Goal: Communication & Community: Answer question/provide support

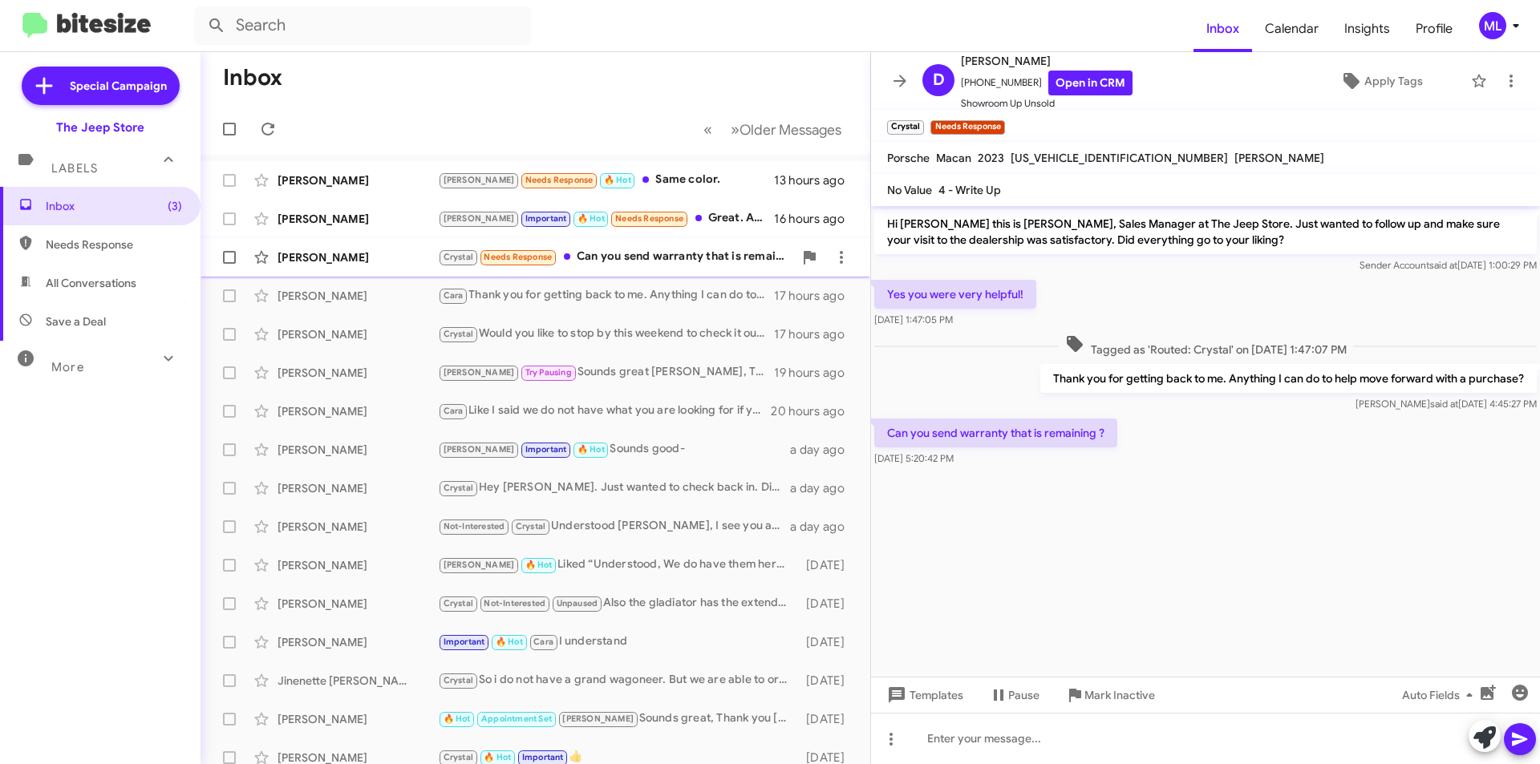
click at [633, 253] on div "Crystal Needs Response Can you send warranty that is remaining ?" at bounding box center [615, 257] width 355 height 18
drag, startPoint x: 1023, startPoint y: 87, endPoint x: 972, endPoint y: 84, distance: 51.4
click at [972, 84] on span "[PHONE_NUMBER] Open in CRM" at bounding box center [1047, 83] width 172 height 25
copy span "7322410252"
click at [1486, 695] on icon "button" at bounding box center [1487, 692] width 15 height 15
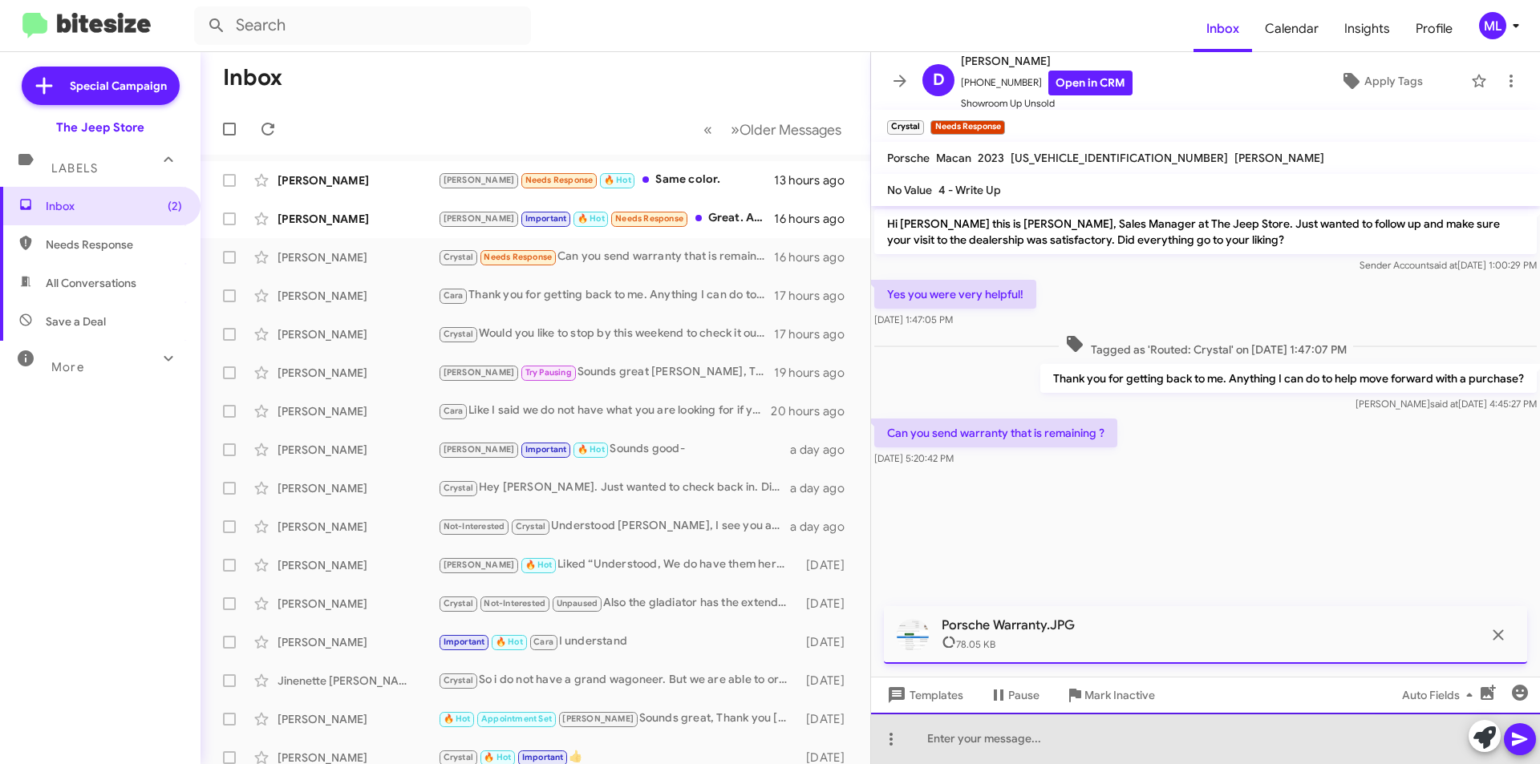
click at [948, 743] on div at bounding box center [1205, 738] width 669 height 51
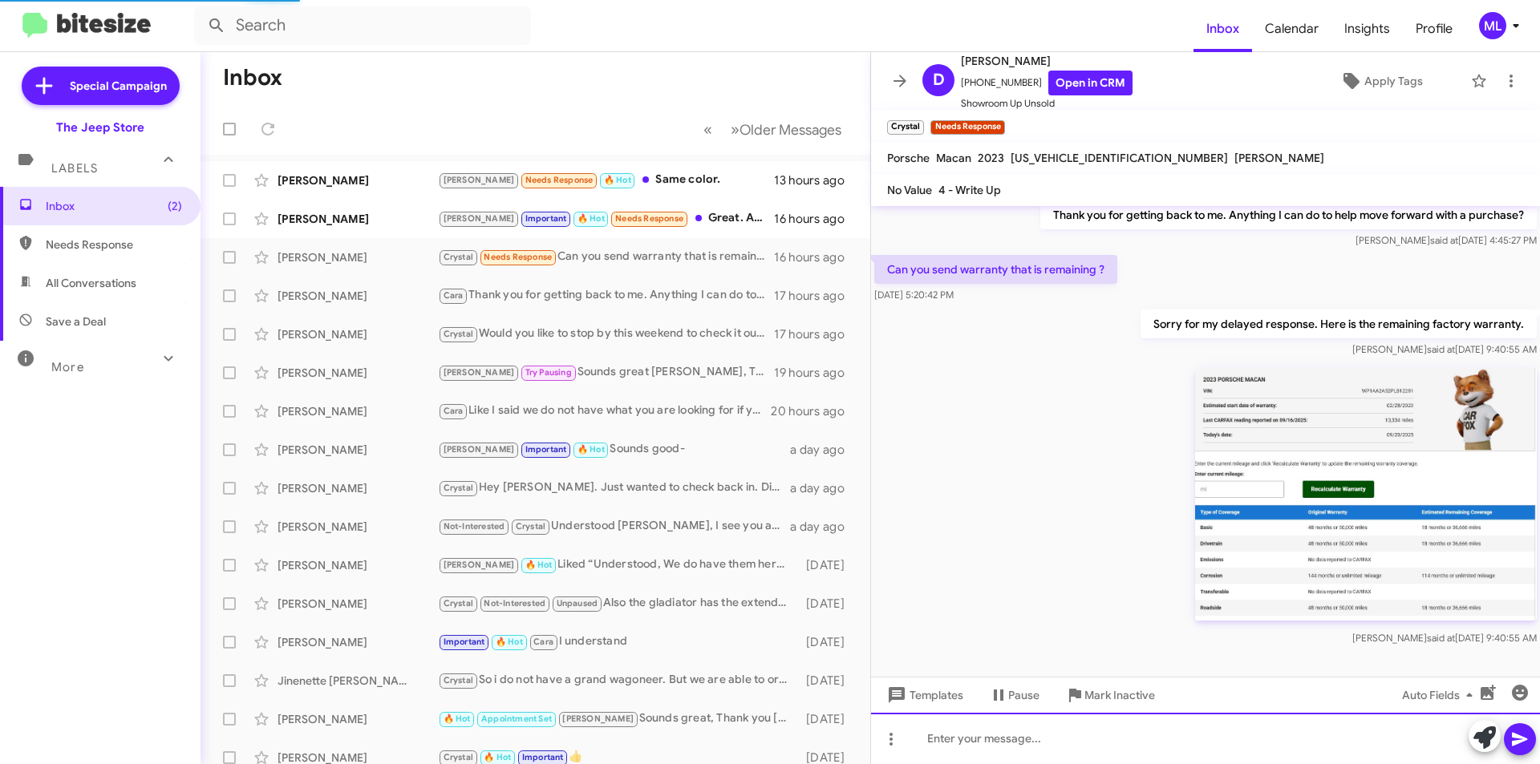
scroll to position [164, 0]
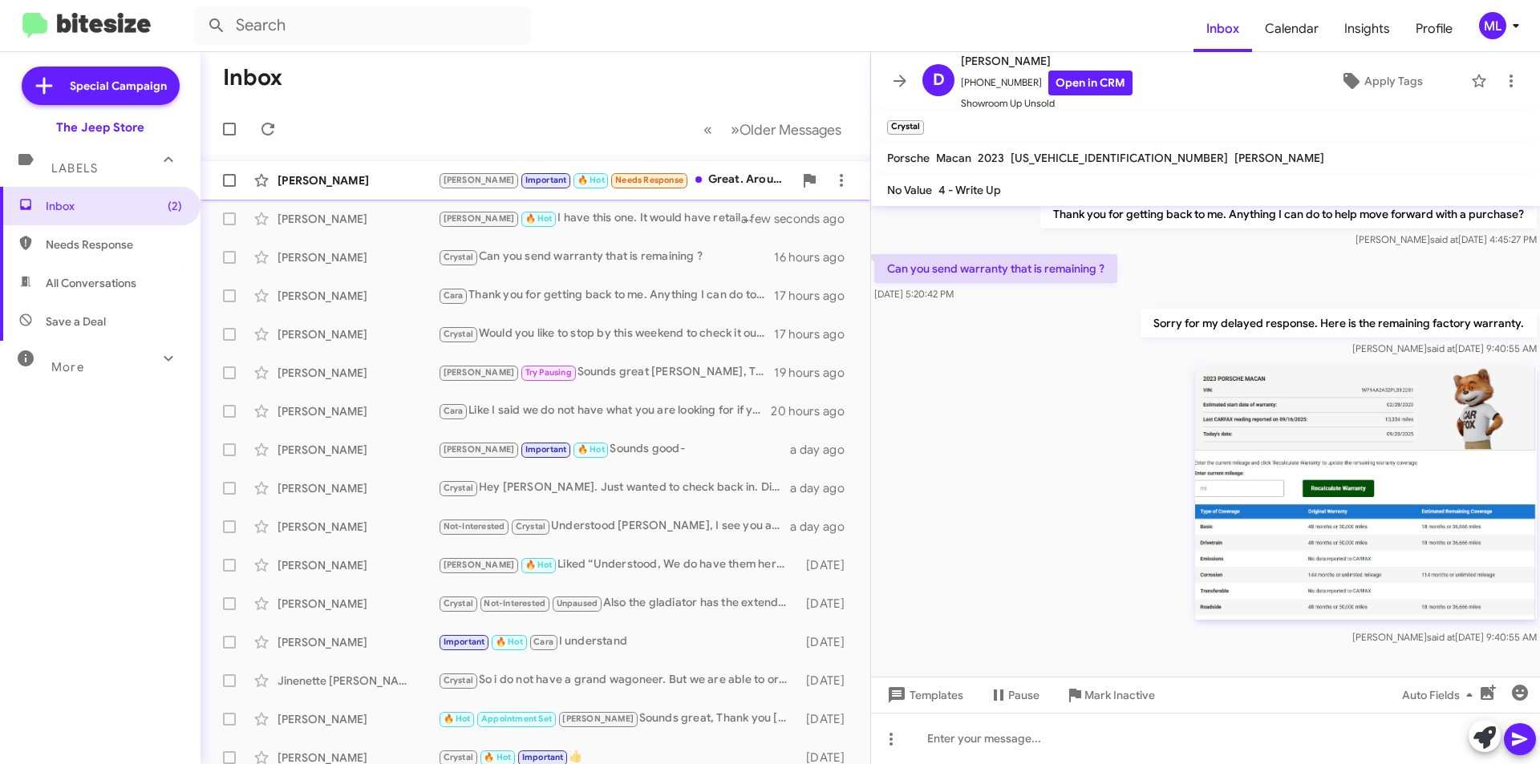
click at [305, 181] on div "[PERSON_NAME]" at bounding box center [357, 180] width 160 height 16
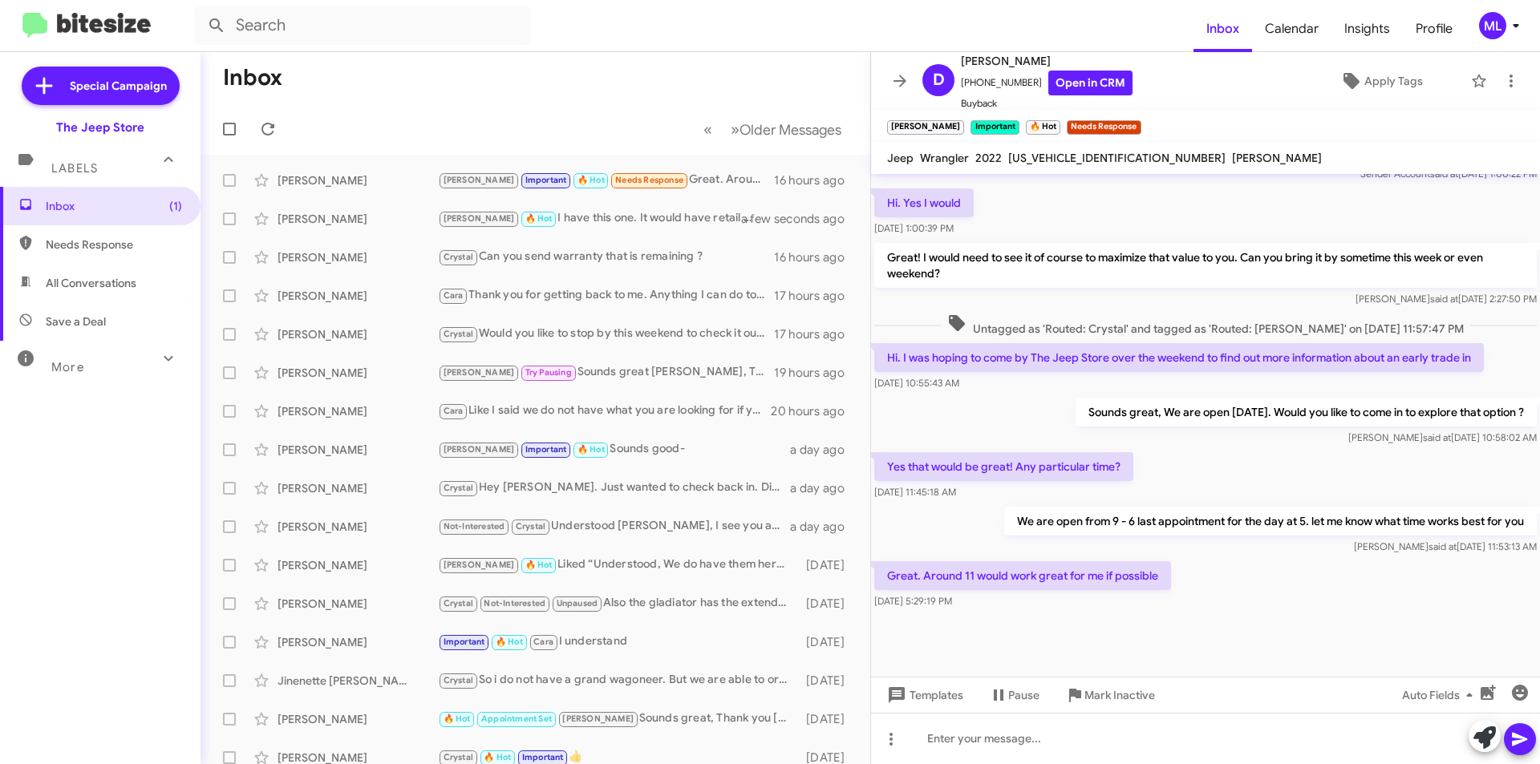
click at [105, 316] on span "Save a Deal" at bounding box center [100, 321] width 200 height 38
type input "in:not-interested"
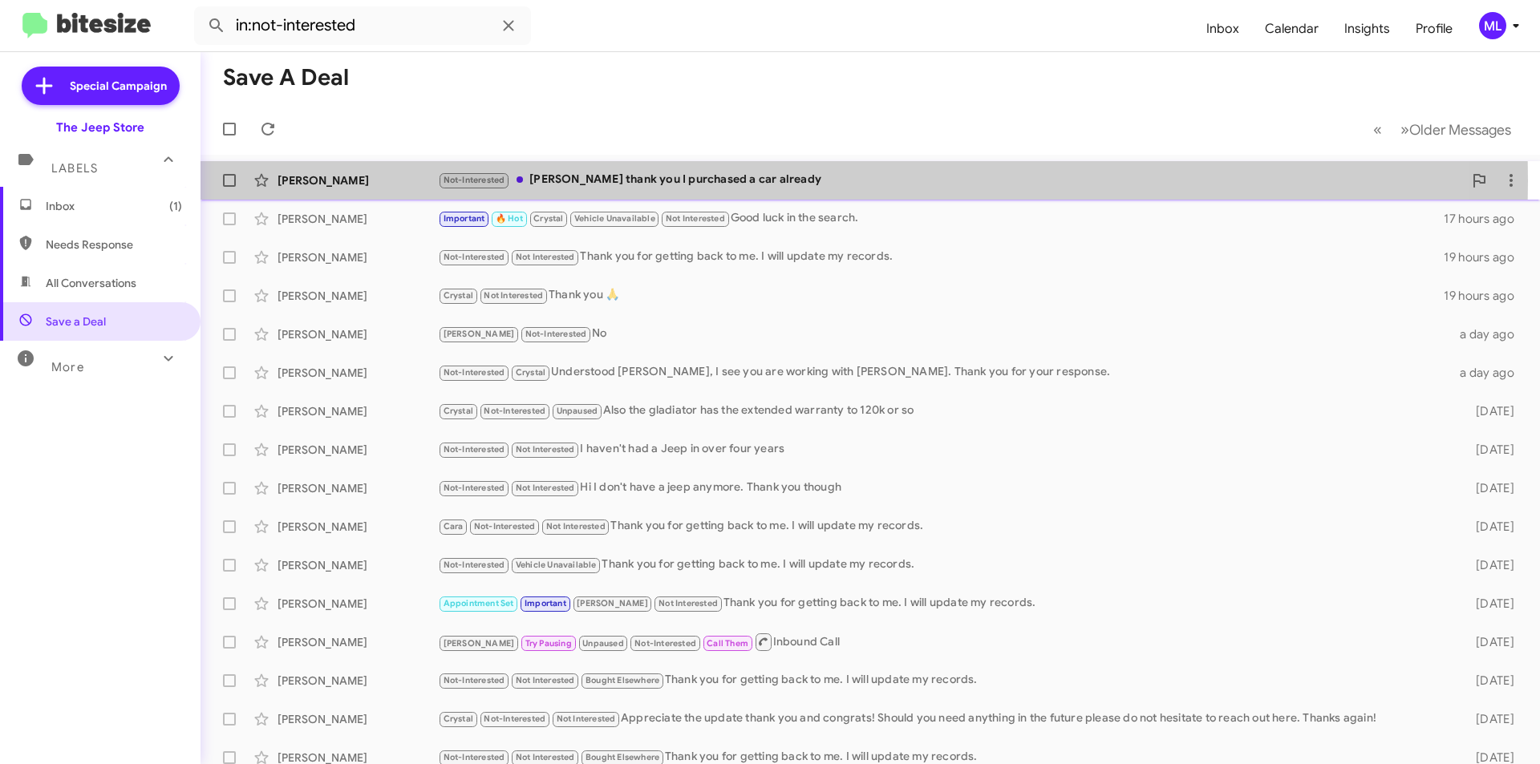
click at [581, 180] on div "Not-Interested [PERSON_NAME] thank you I purchased a car already" at bounding box center [950, 180] width 1025 height 18
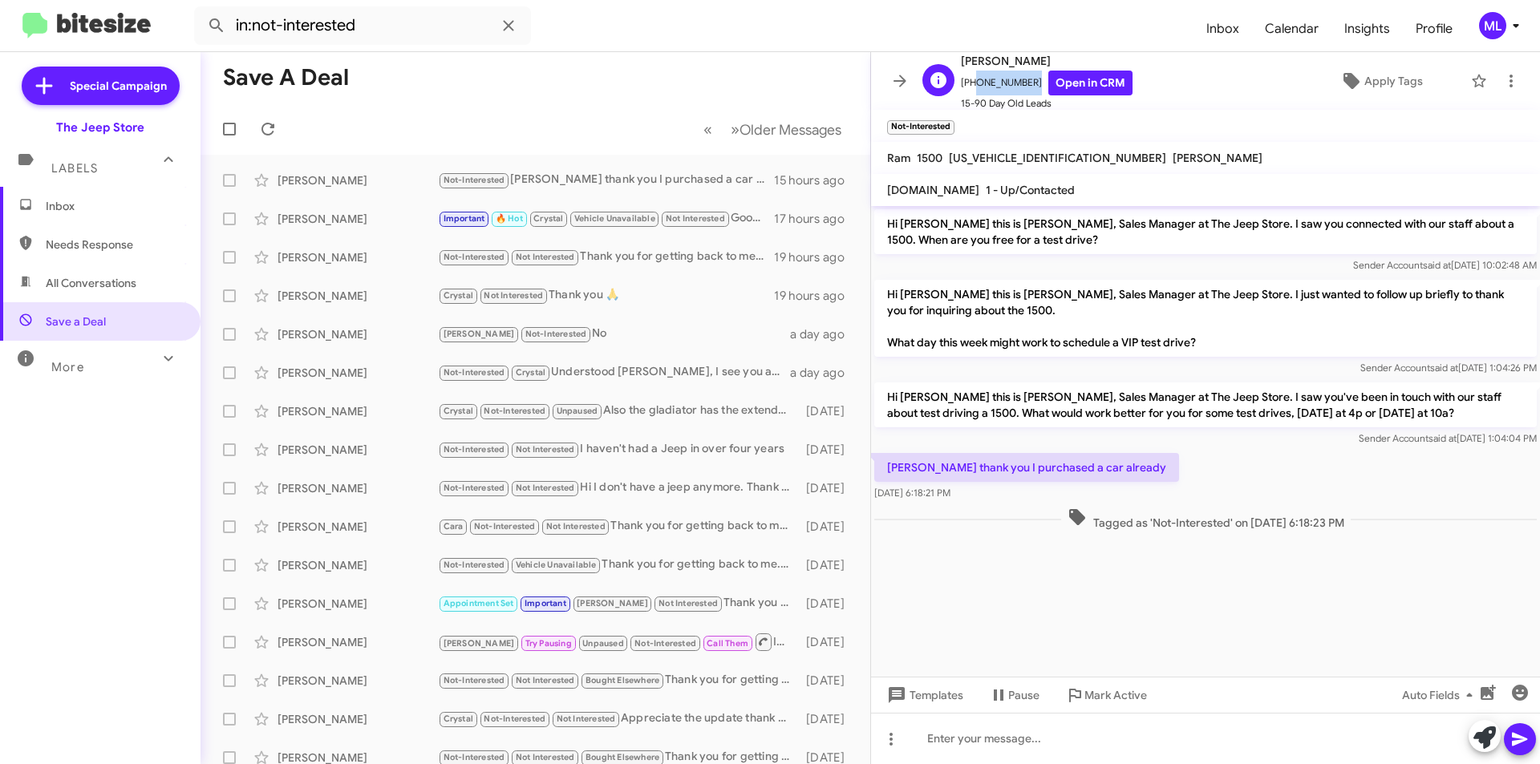
drag, startPoint x: 1024, startPoint y: 86, endPoint x: 972, endPoint y: 89, distance: 52.2
click at [972, 89] on span "[PHONE_NUMBER] Open in CRM" at bounding box center [1047, 83] width 172 height 25
copy span "9179396290"
click at [1386, 72] on span "Apply Tags" at bounding box center [1393, 81] width 59 height 29
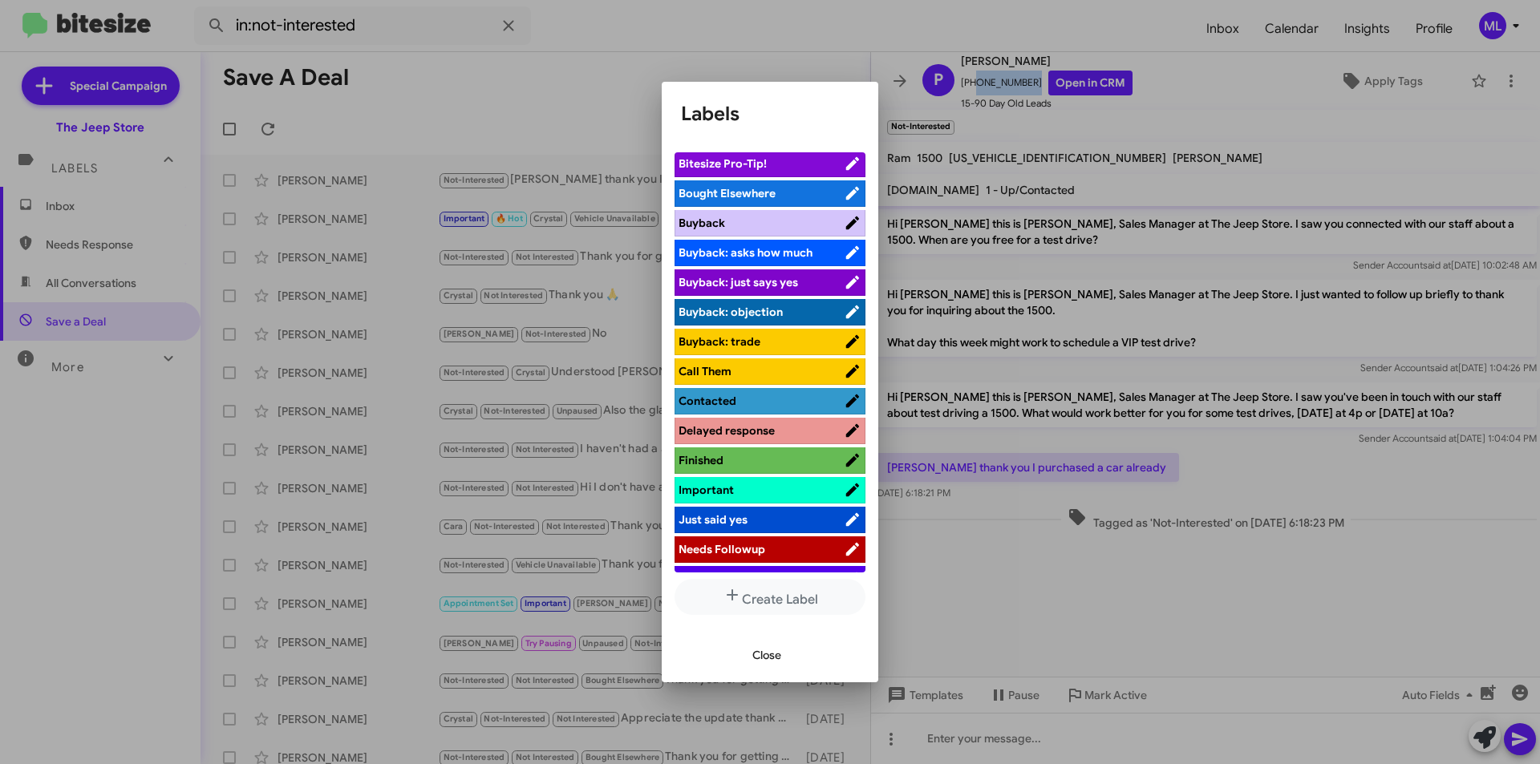
scroll to position [321, 0]
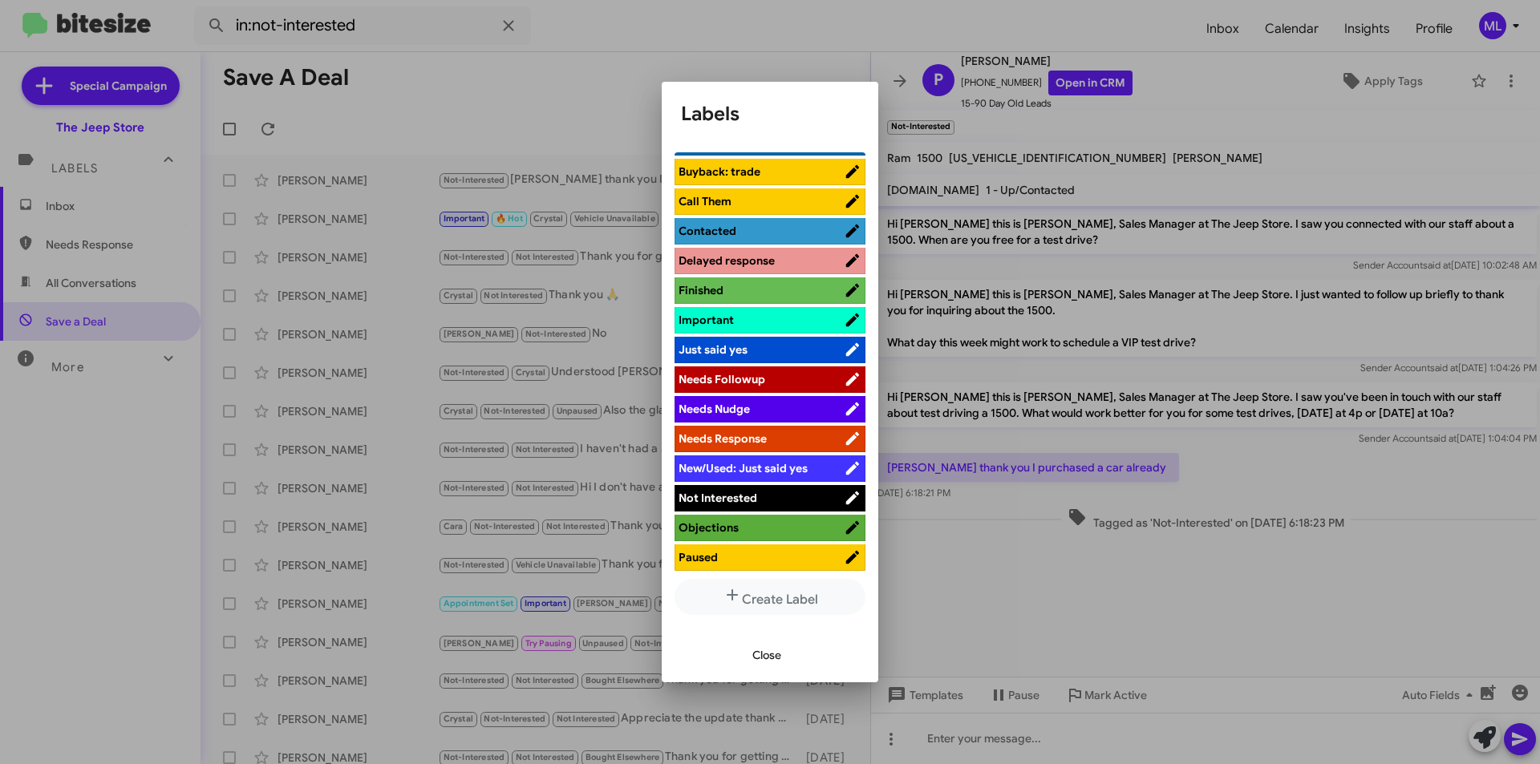
click at [732, 496] on span "Not Interested" at bounding box center [717, 498] width 79 height 14
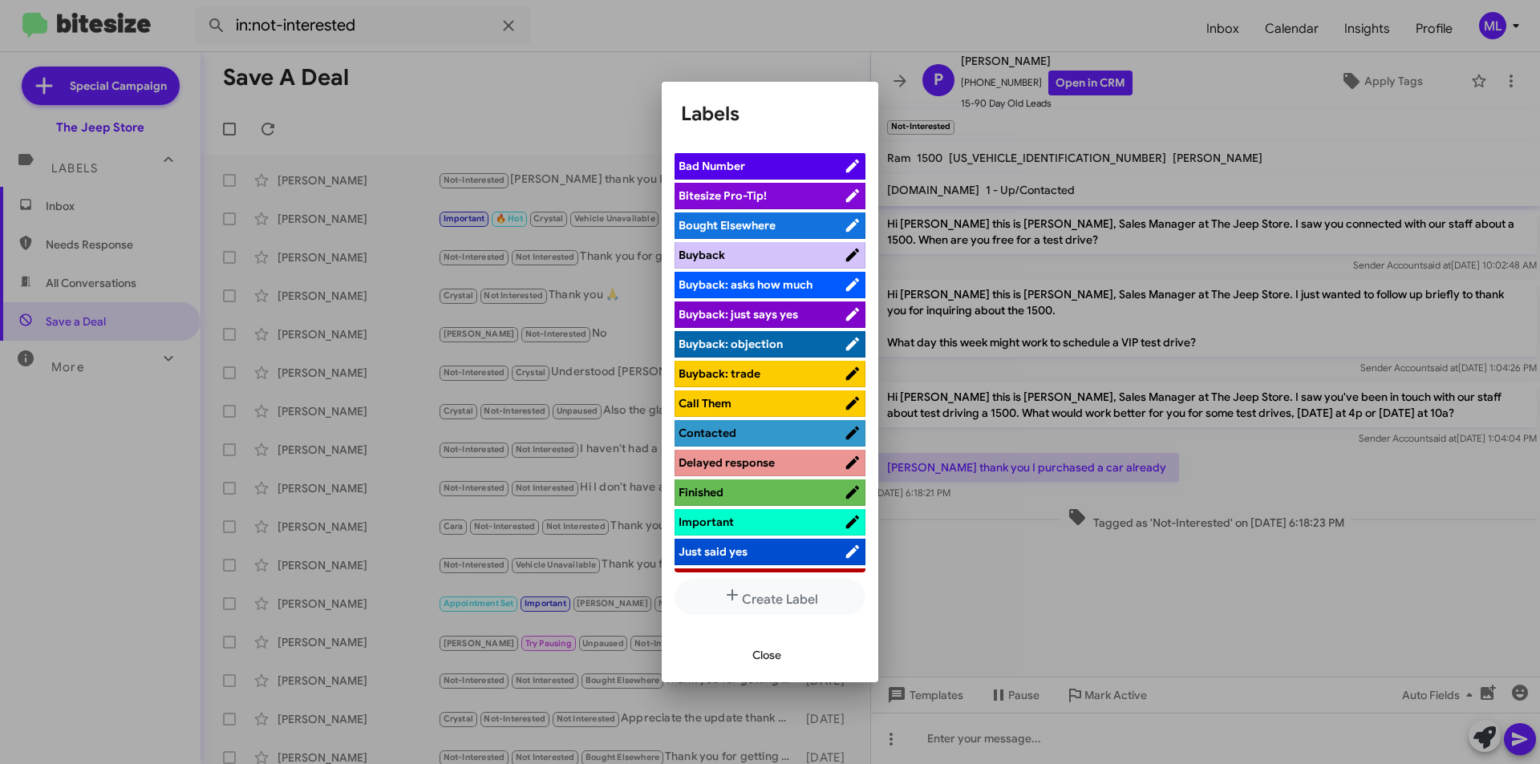
scroll to position [80, 0]
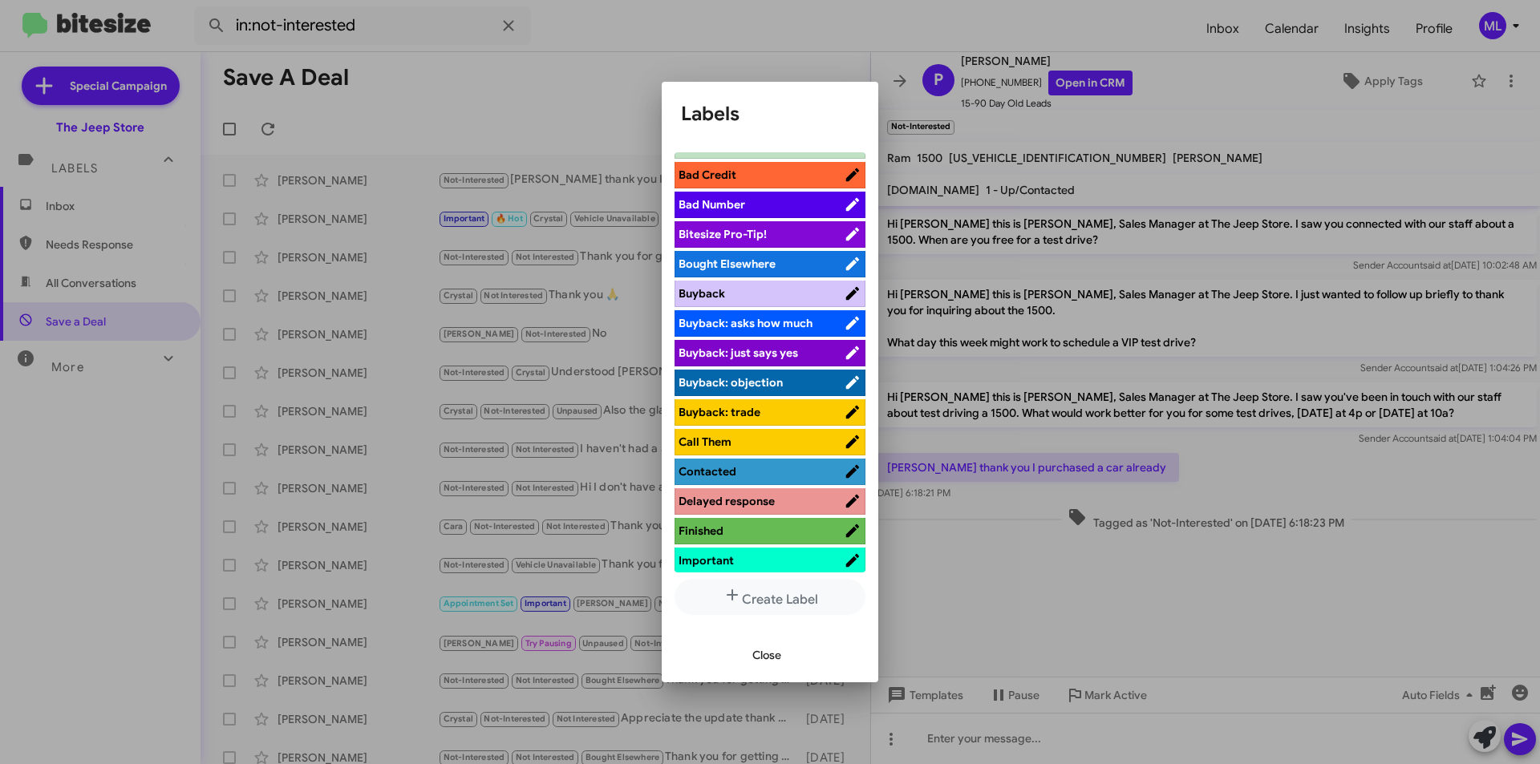
click at [763, 258] on span "Bought Elsewhere" at bounding box center [726, 264] width 97 height 14
click at [775, 662] on span "Close" at bounding box center [766, 655] width 29 height 29
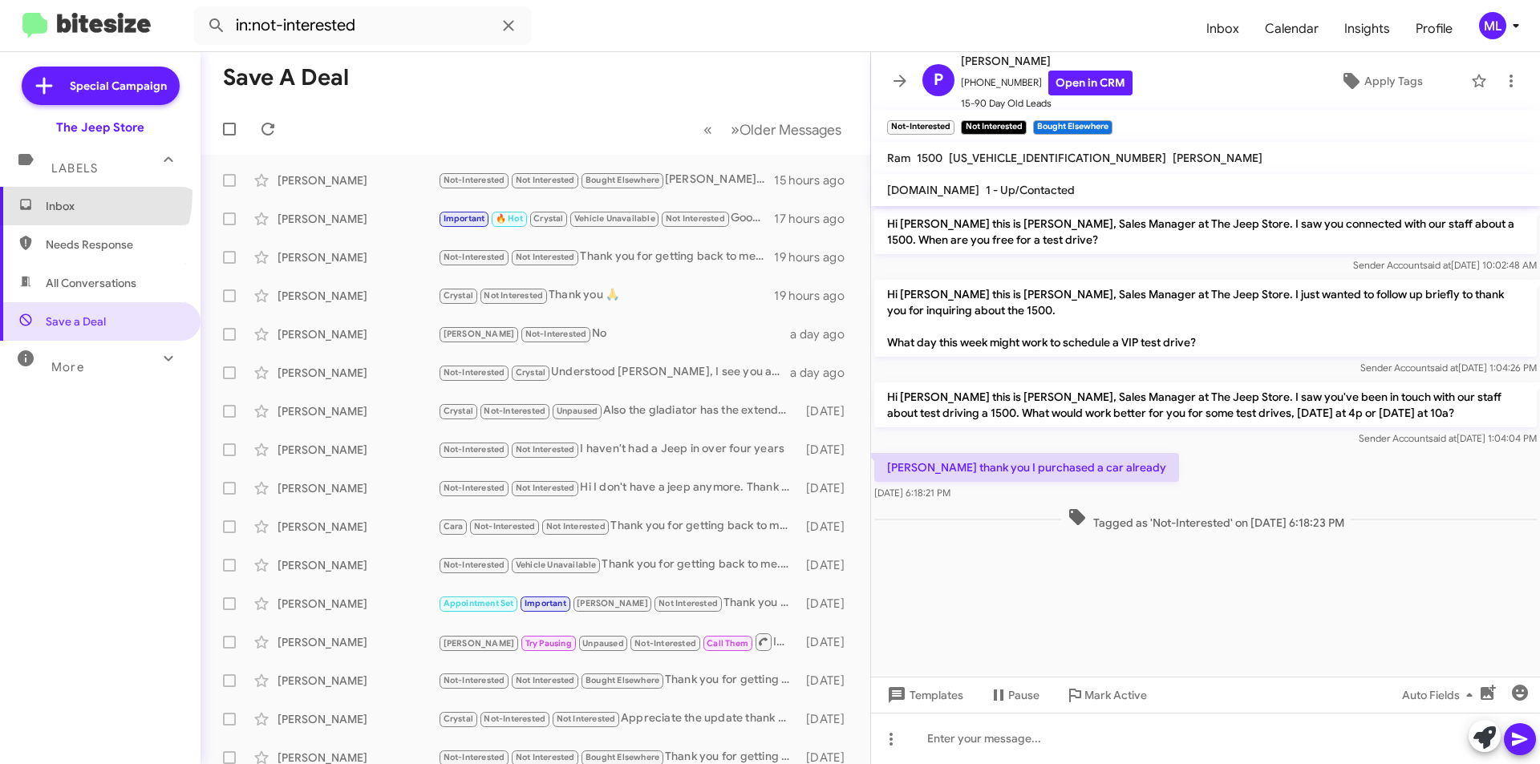
click at [62, 193] on span "Inbox" at bounding box center [100, 206] width 200 height 38
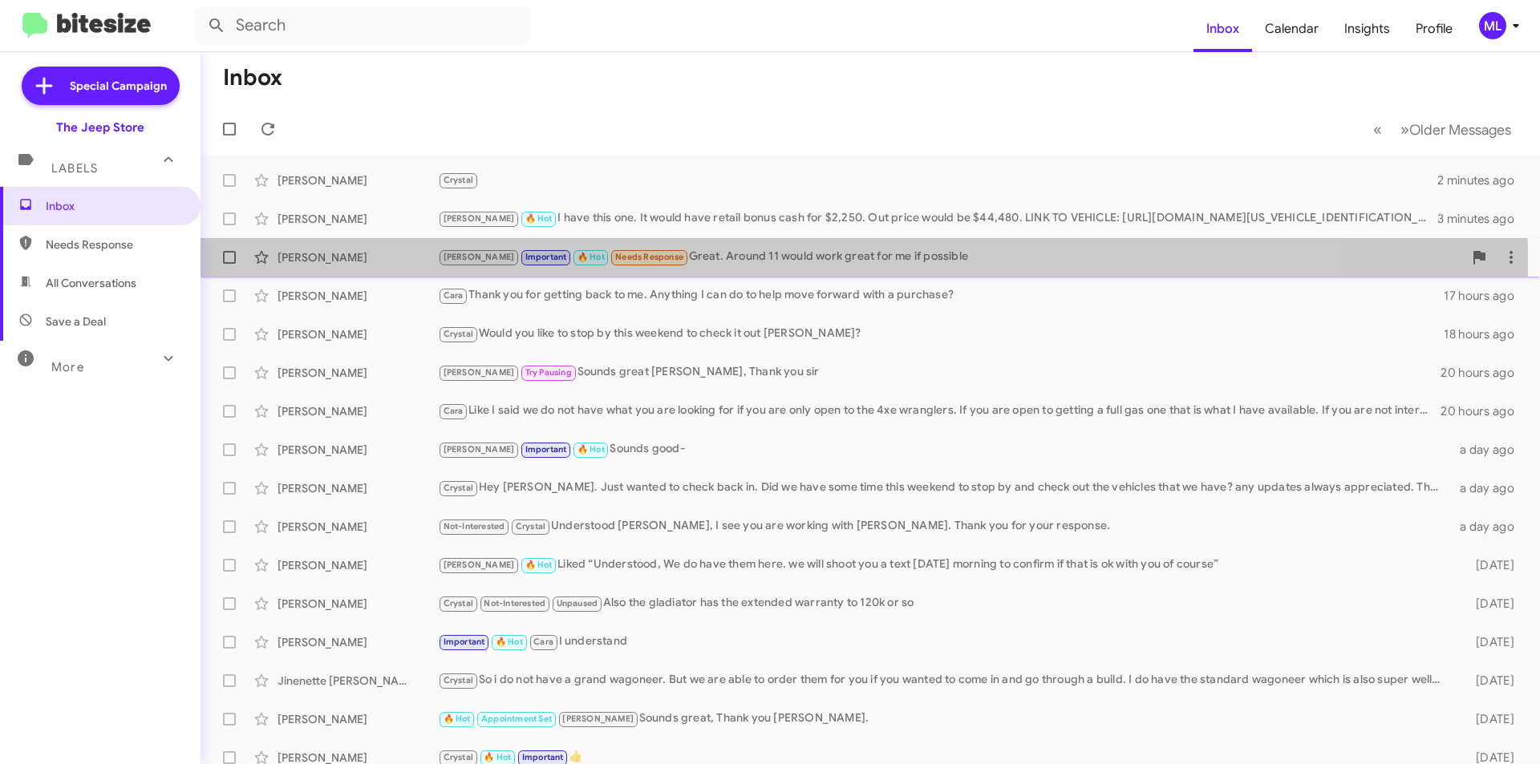
click at [721, 263] on div "[PERSON_NAME] Important 🔥 Hot Needs Response Great. Around 11 would work great …" at bounding box center [950, 257] width 1025 height 18
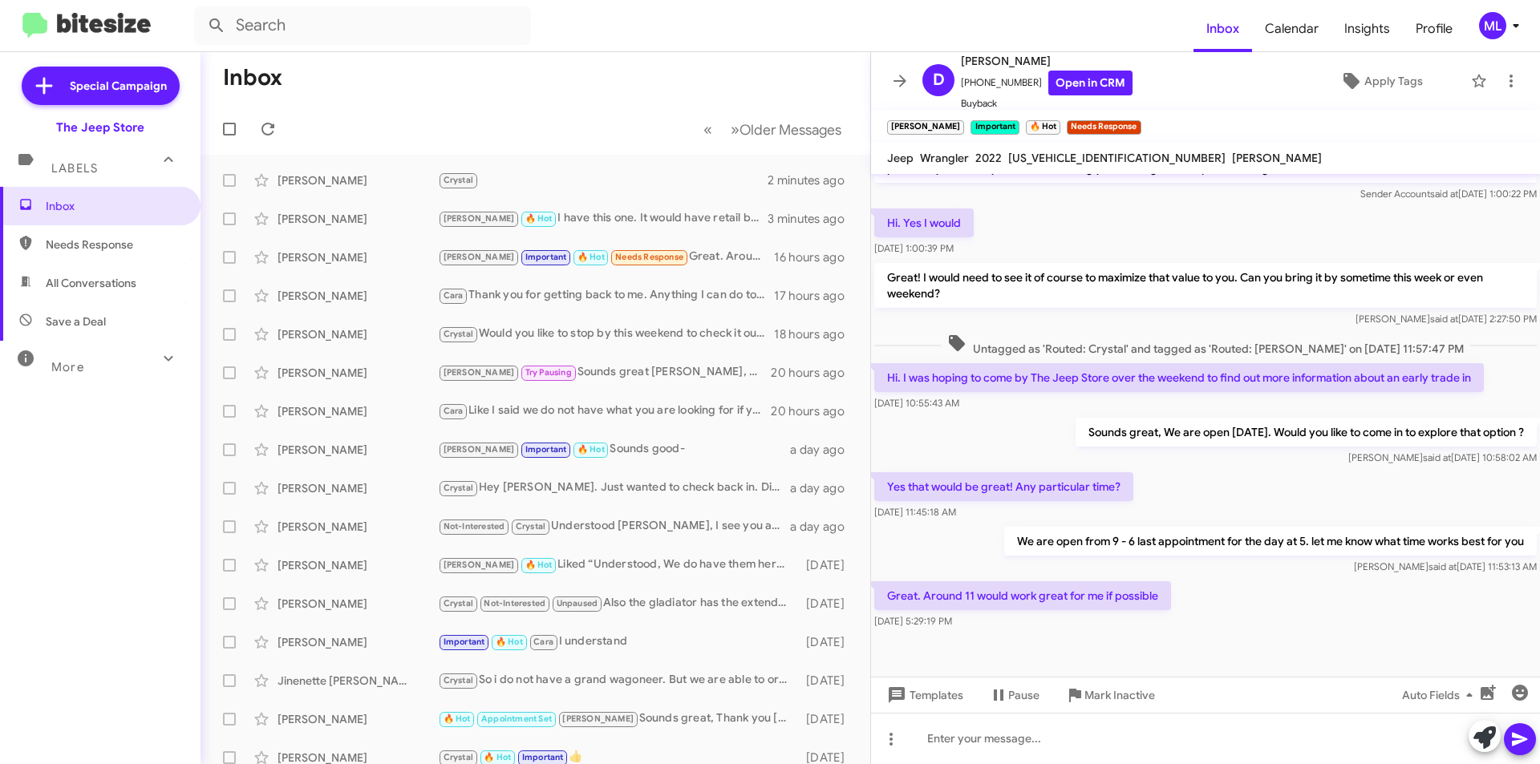
scroll to position [656, 0]
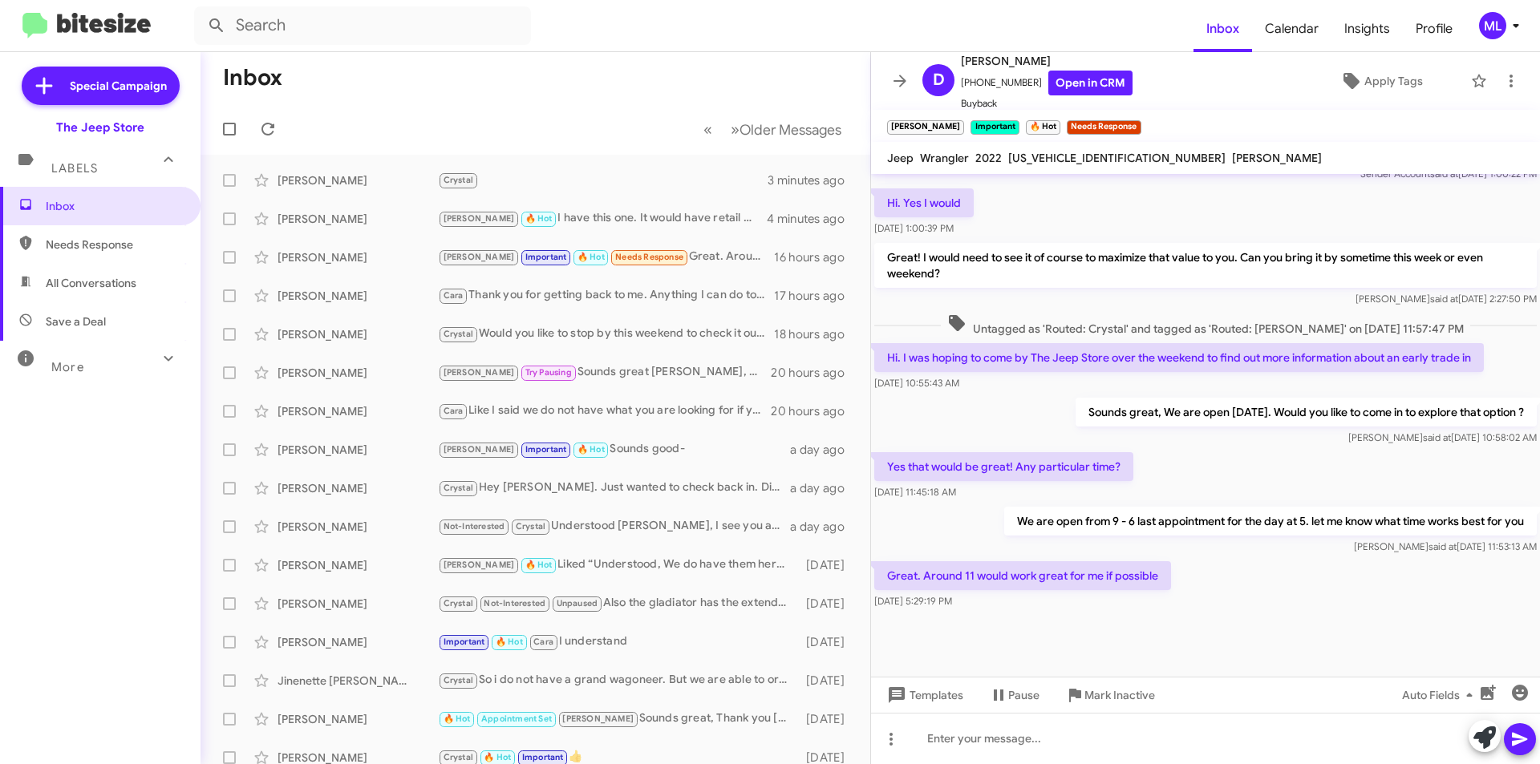
click at [1058, 158] on span "[US_VEHICLE_IDENTIFICATION_NUMBER]" at bounding box center [1116, 158] width 217 height 14
copy span "[US_VEHICLE_IDENTIFICATION_NUMBER]"
